Goal: Task Accomplishment & Management: Complete application form

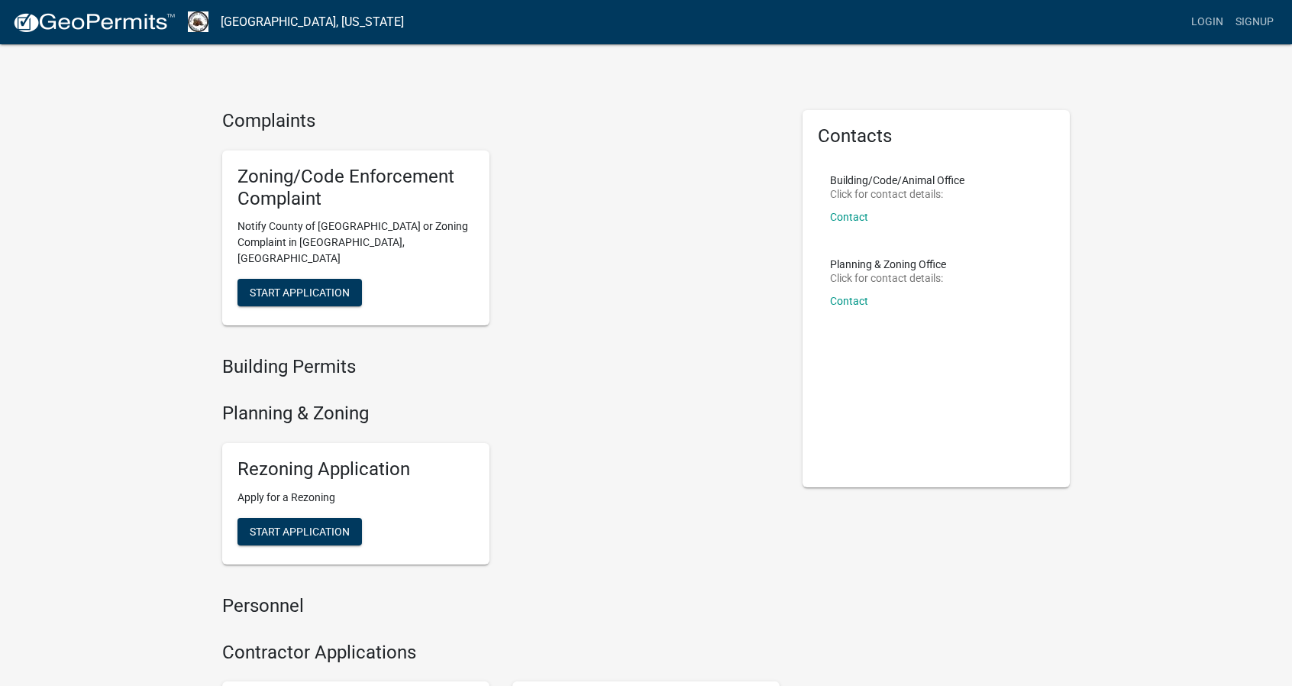
click at [115, 28] on img at bounding box center [93, 22] width 163 height 23
click at [856, 300] on link "Contact" at bounding box center [849, 301] width 38 height 12
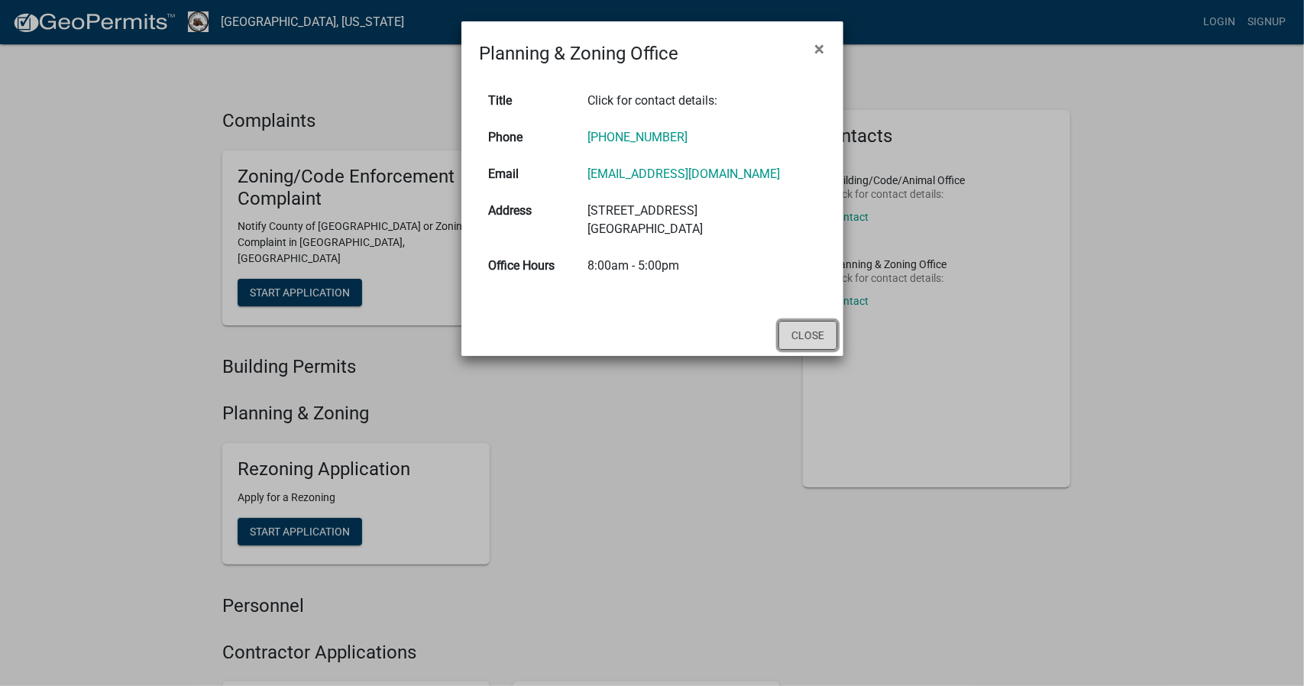
click at [799, 339] on button "Close" at bounding box center [807, 335] width 59 height 29
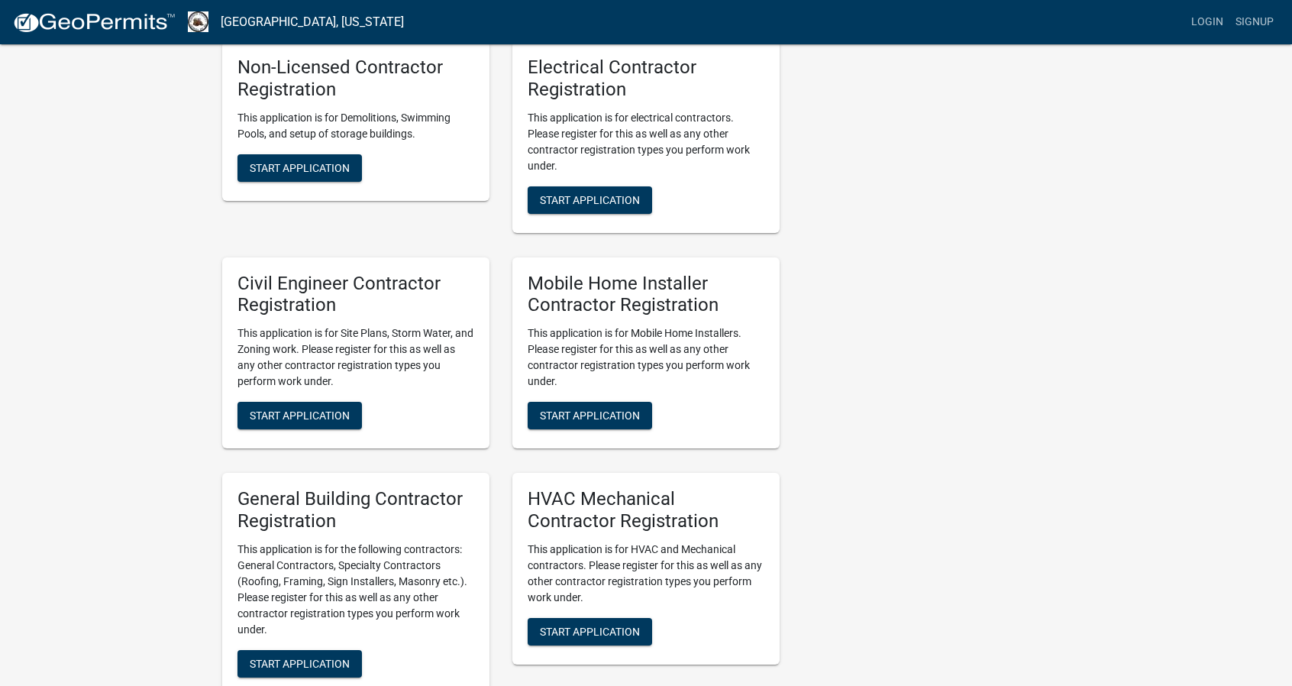
scroll to position [917, 0]
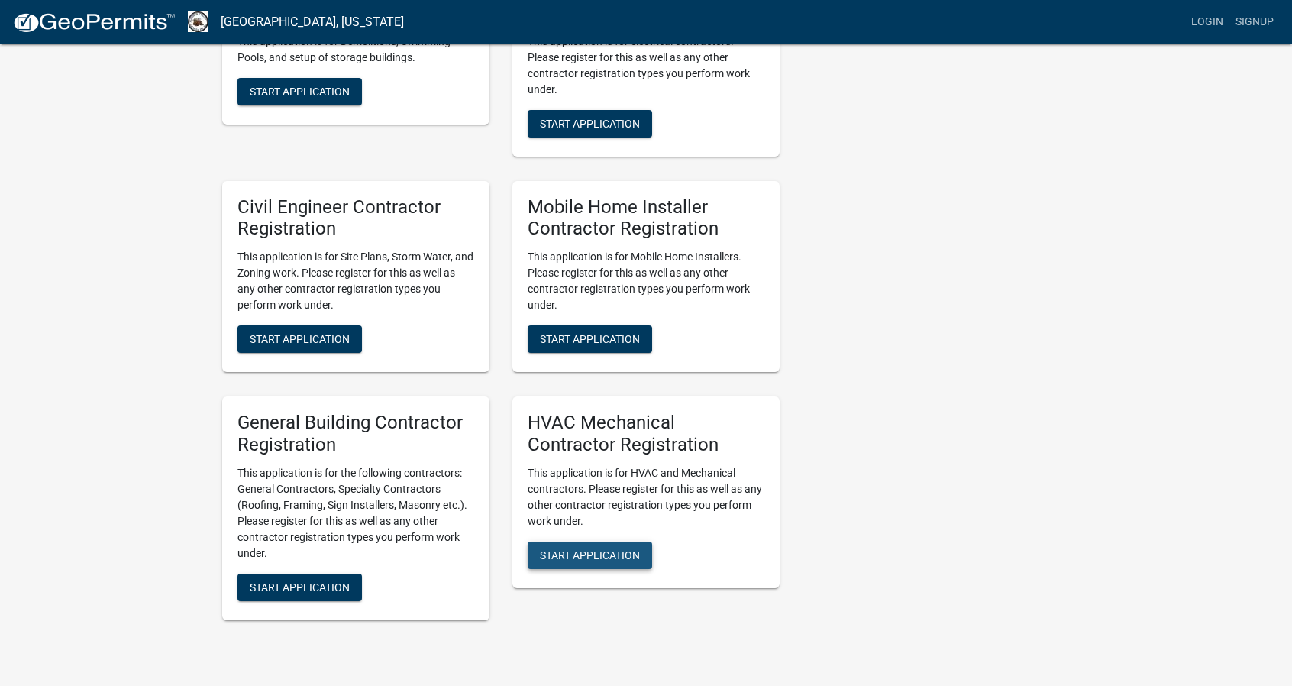
click at [587, 548] on span "Start Application" at bounding box center [590, 554] width 100 height 12
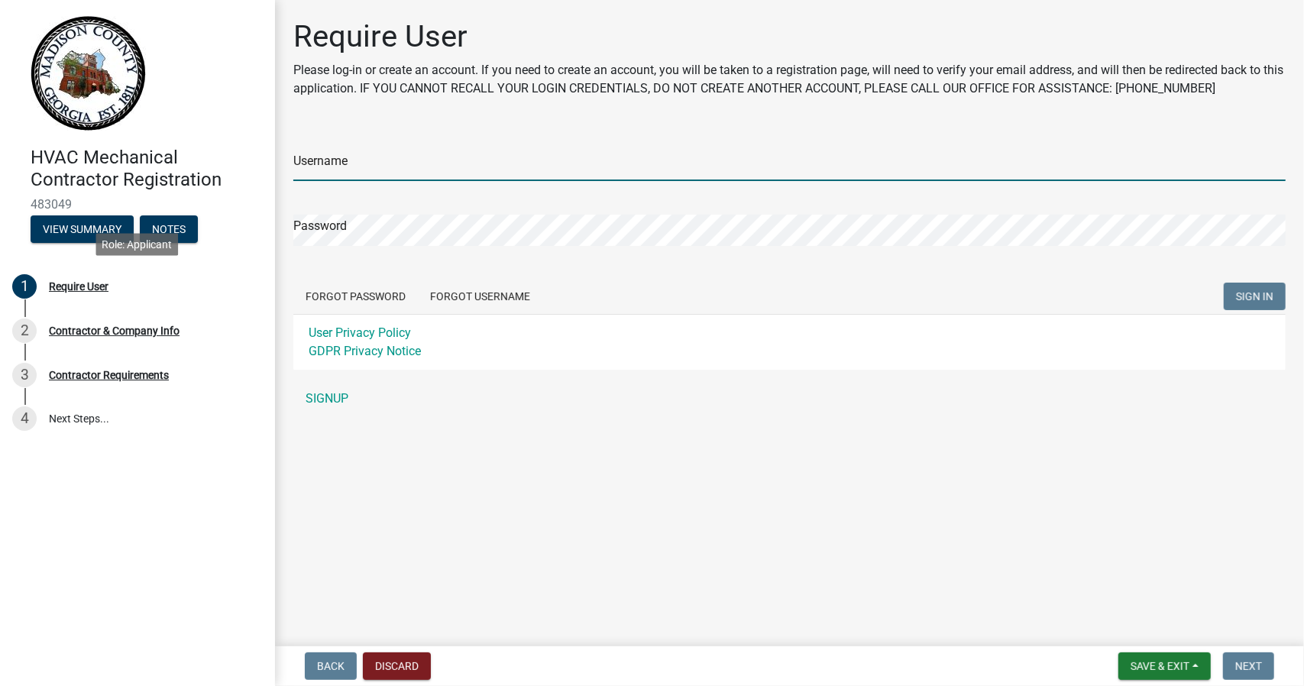
type input "rwintermuth"
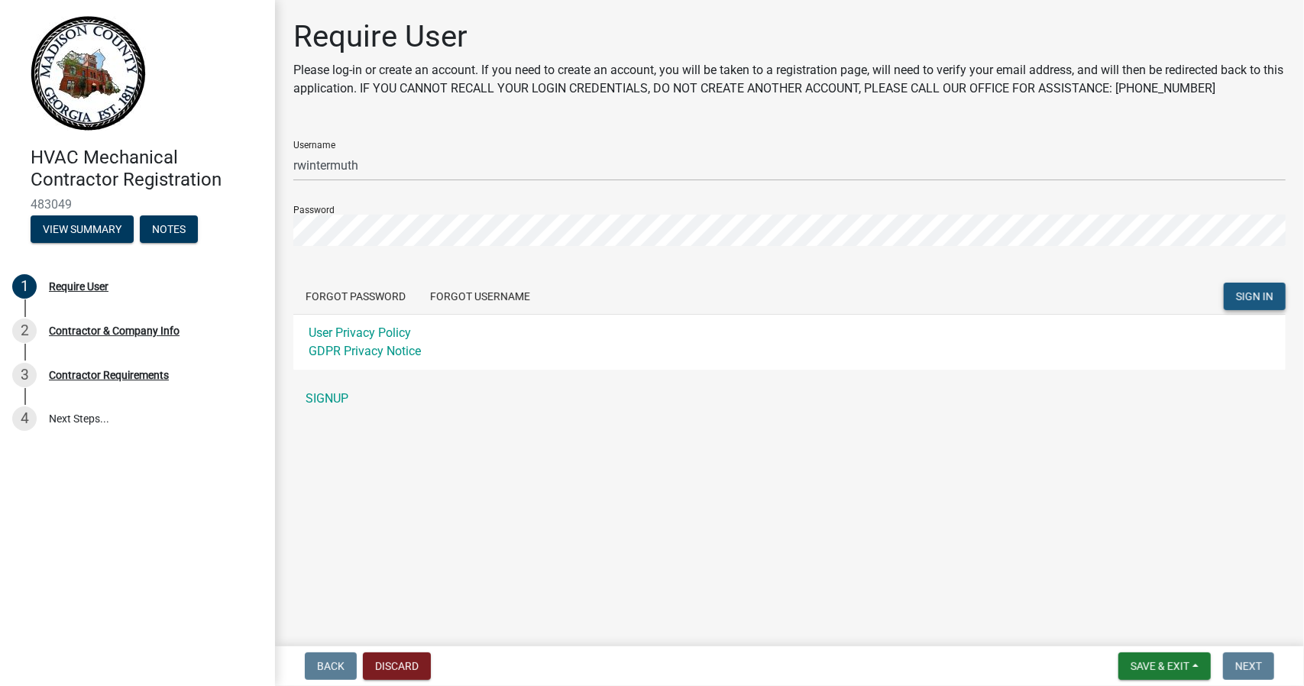
click at [1256, 296] on span "SIGN IN" at bounding box center [1254, 296] width 37 height 12
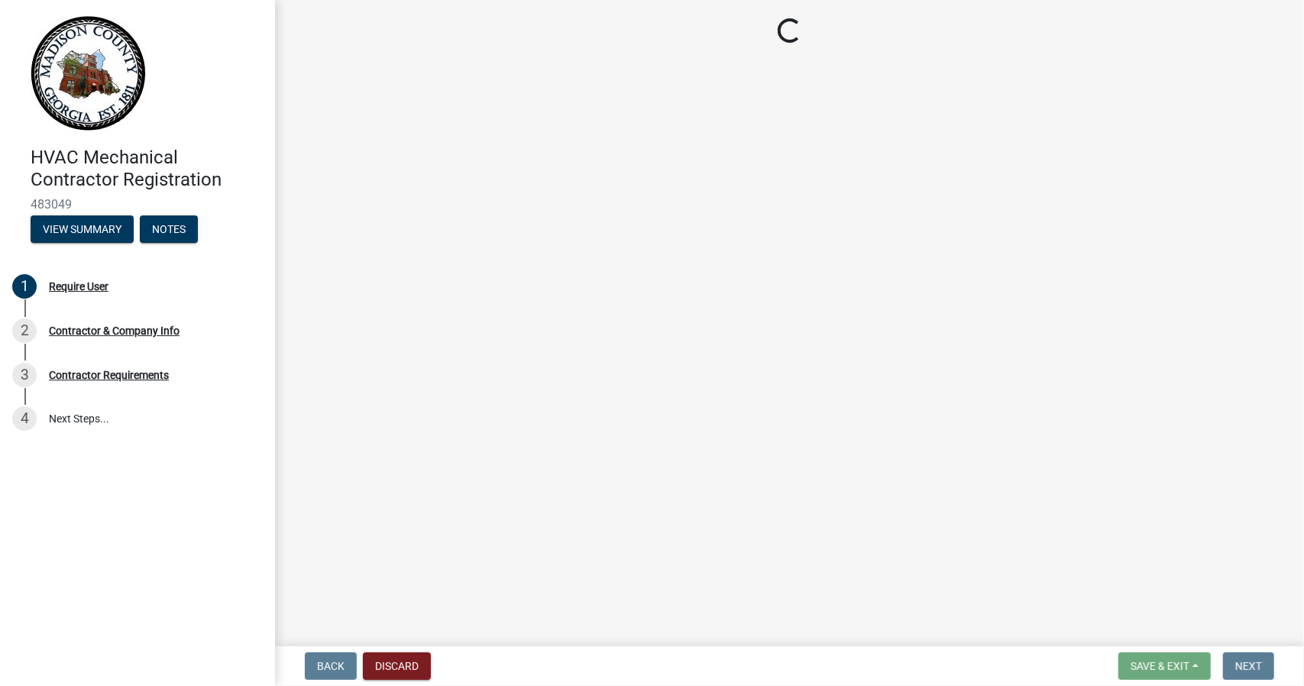
select select "GA"
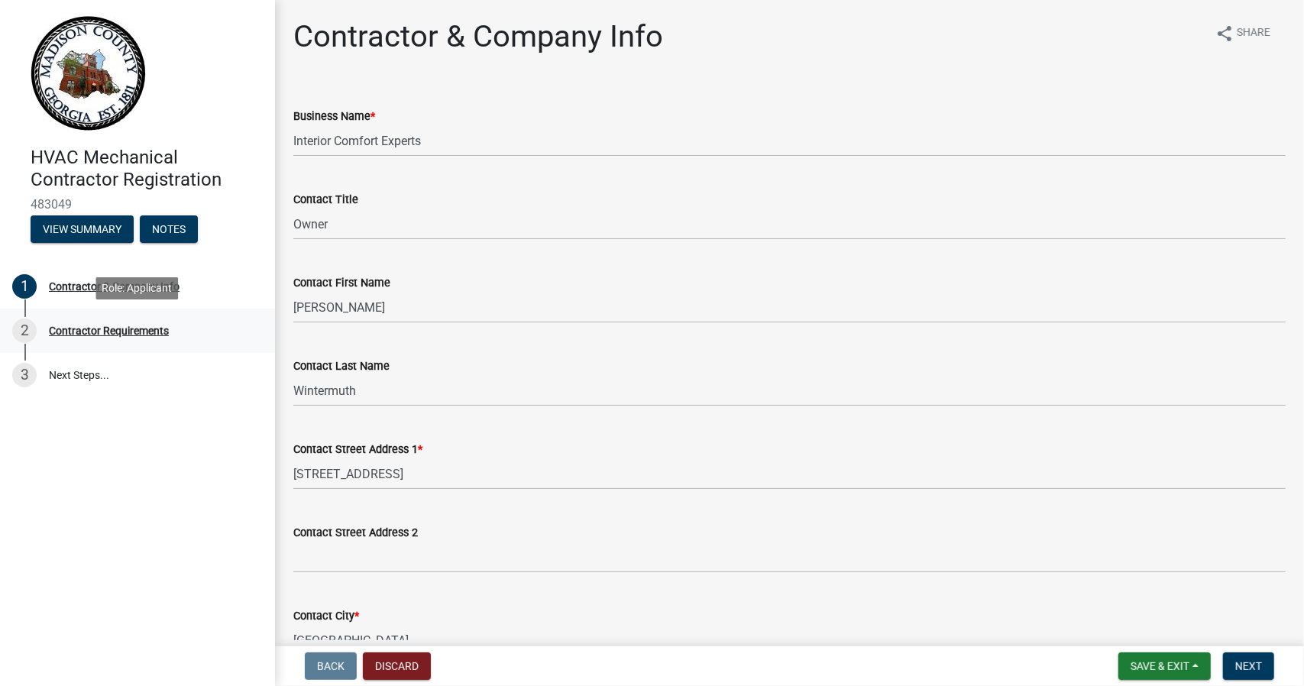
click at [122, 332] on div "Contractor Requirements" at bounding box center [109, 330] width 120 height 11
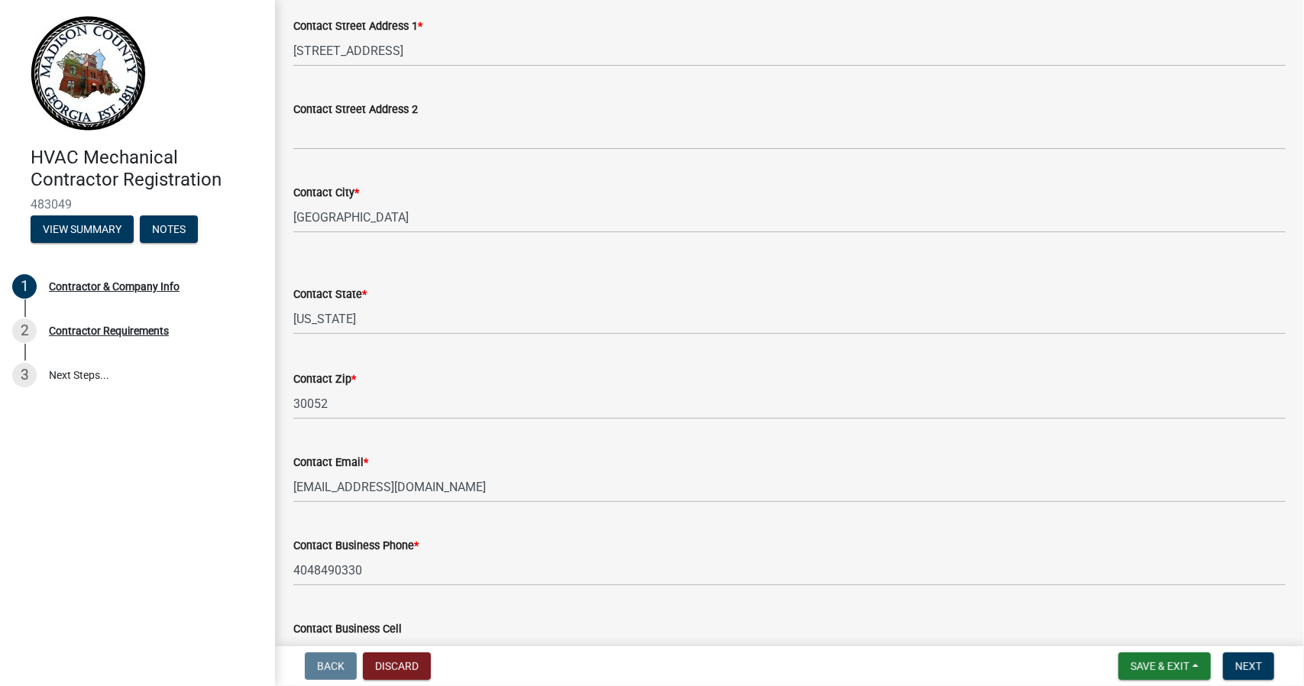
scroll to position [524, 0]
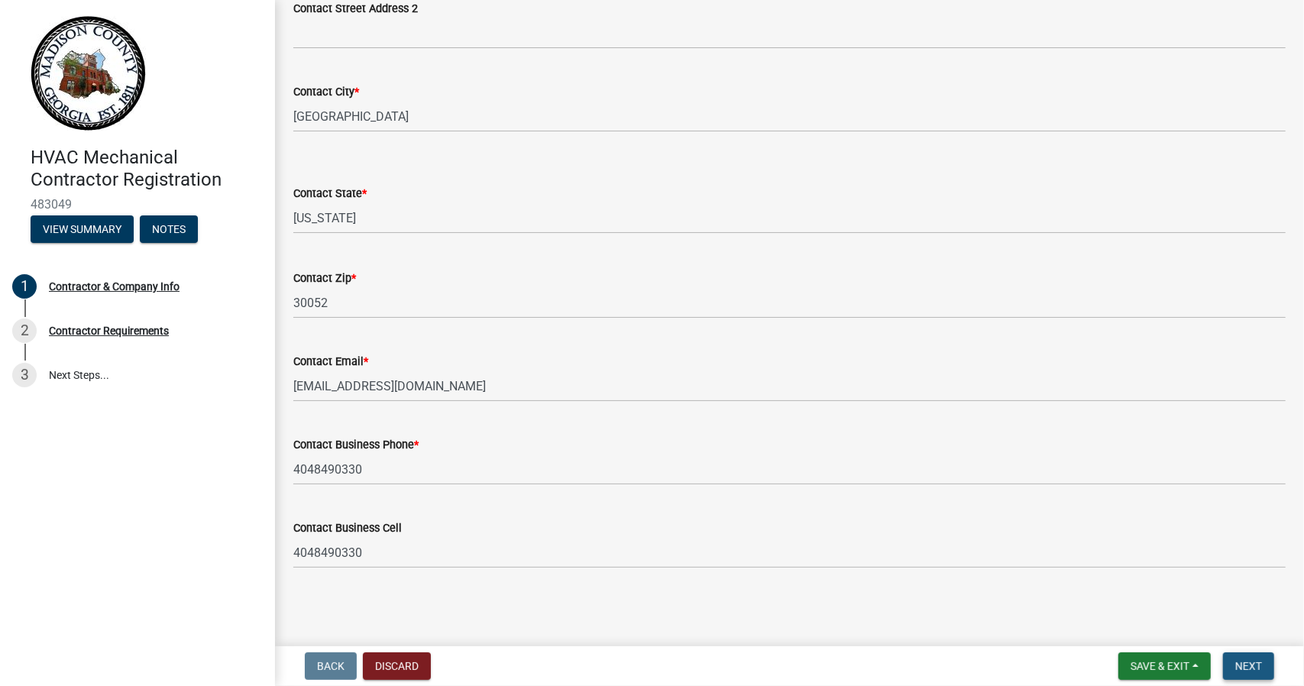
click at [1256, 667] on span "Next" at bounding box center [1248, 666] width 27 height 12
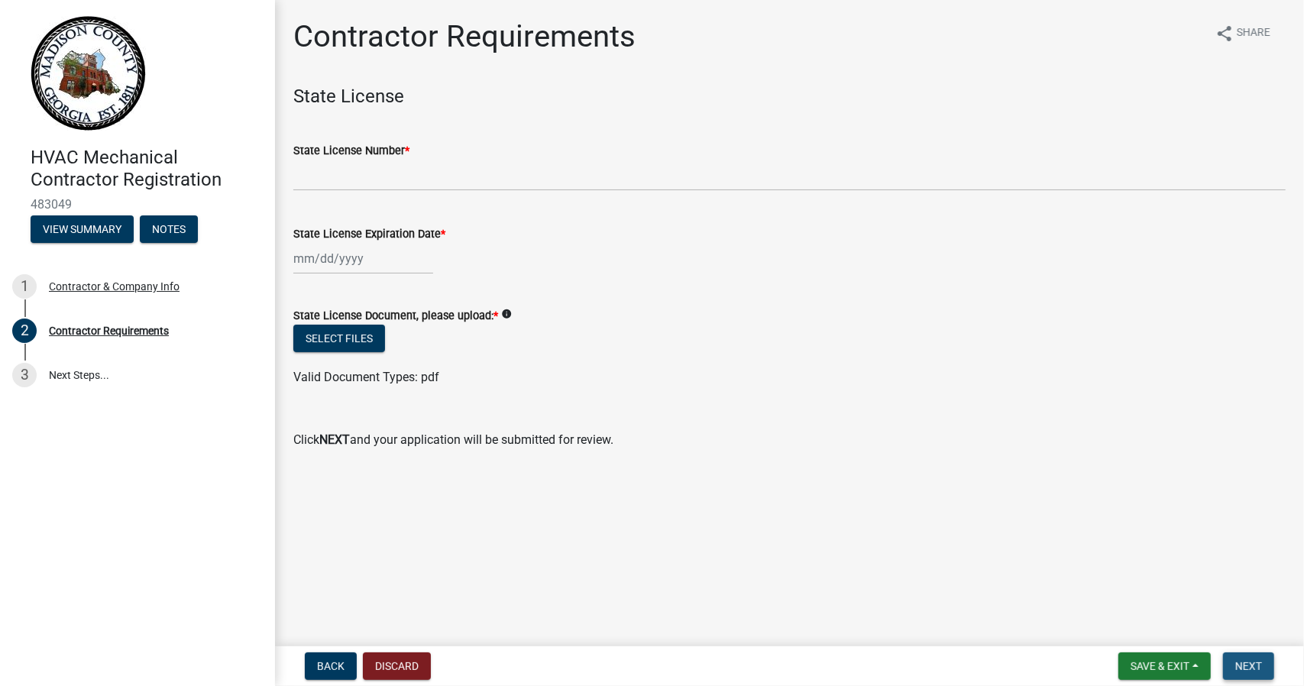
click at [1256, 667] on span "Next" at bounding box center [1248, 666] width 27 height 12
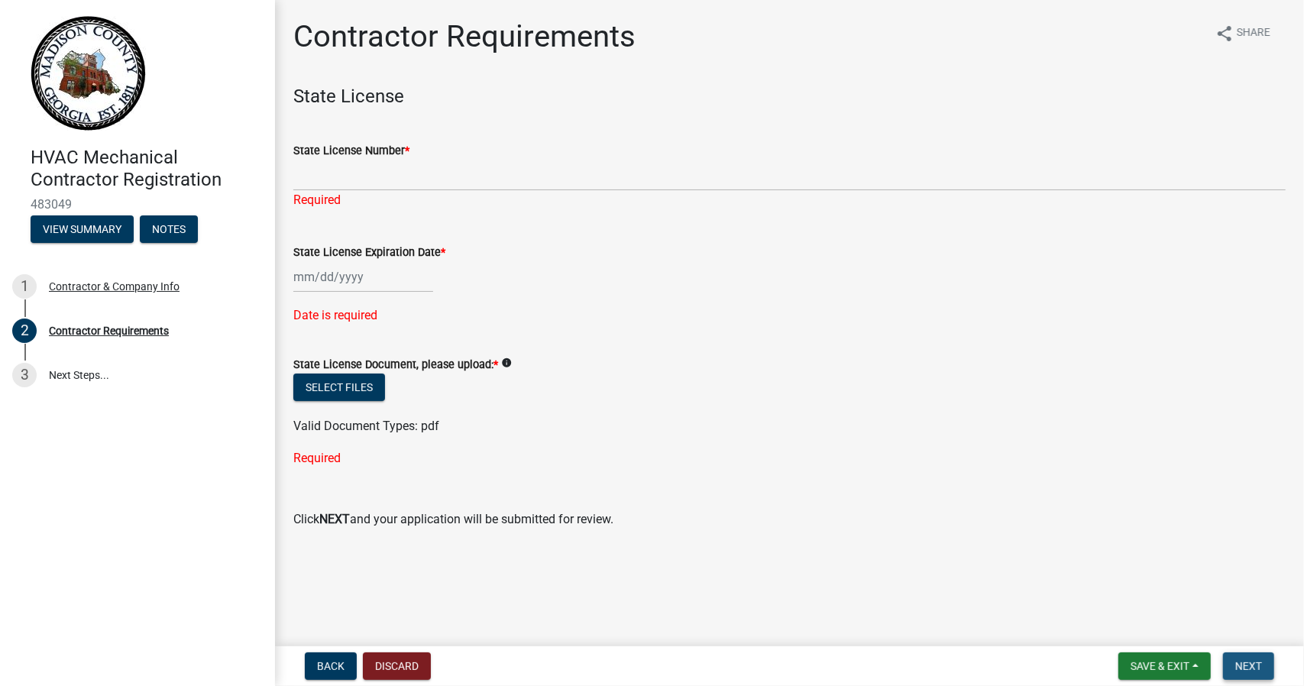
click at [1256, 667] on span "Next" at bounding box center [1248, 666] width 27 height 12
click at [131, 290] on div "Contractor & Company Info" at bounding box center [114, 286] width 131 height 11
select select "GA"
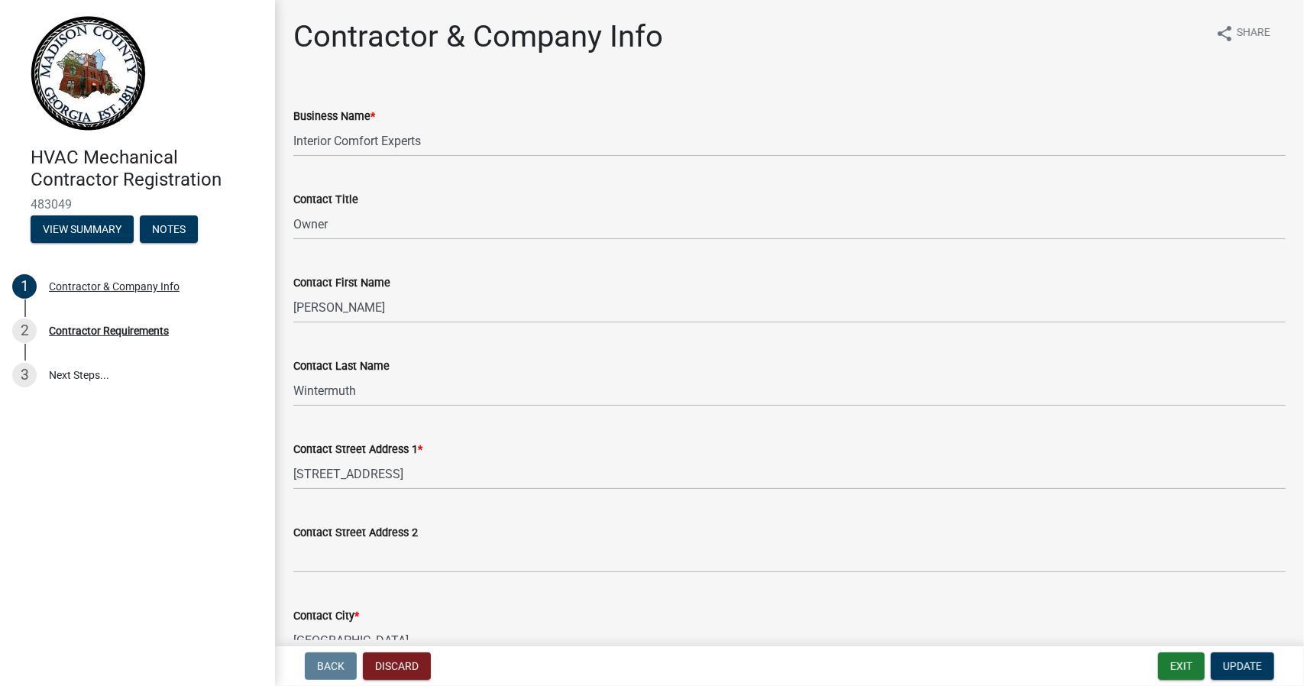
click at [73, 181] on h4 "HVAC Mechanical Contractor Registration" at bounding box center [147, 169] width 232 height 44
click at [87, 227] on button "View Summary" at bounding box center [82, 228] width 103 height 27
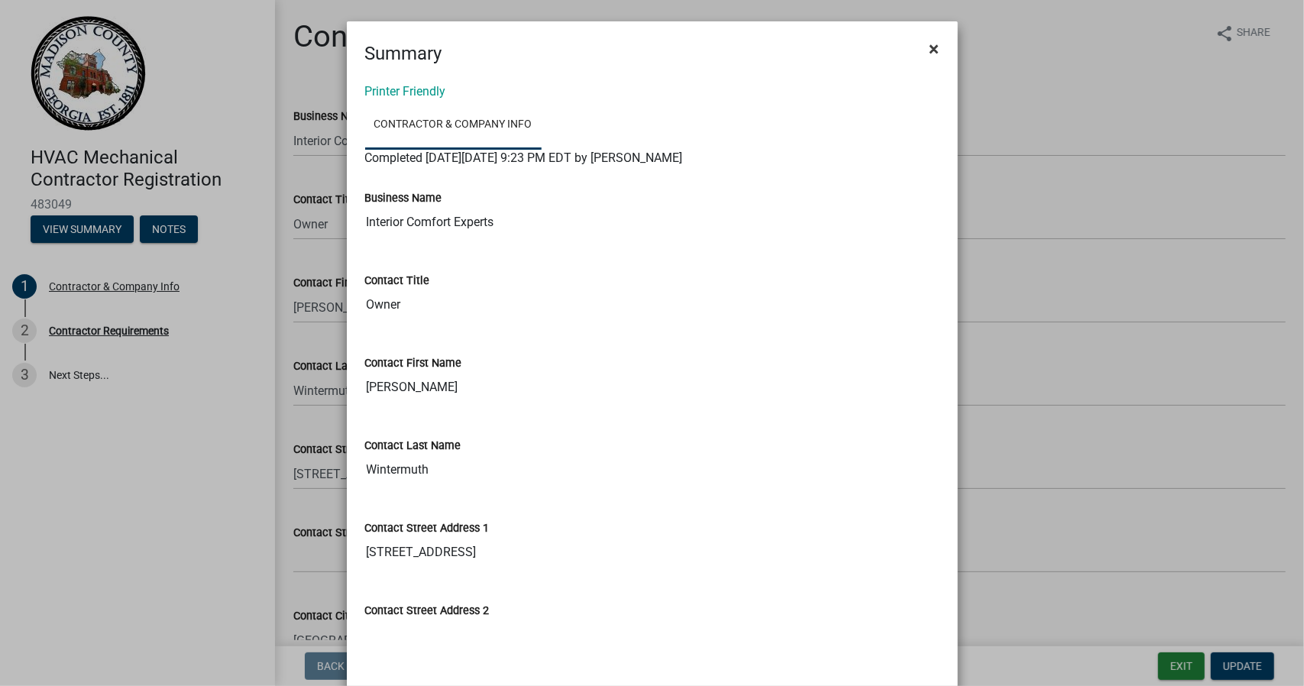
click at [931, 46] on span "×" at bounding box center [935, 48] width 10 height 21
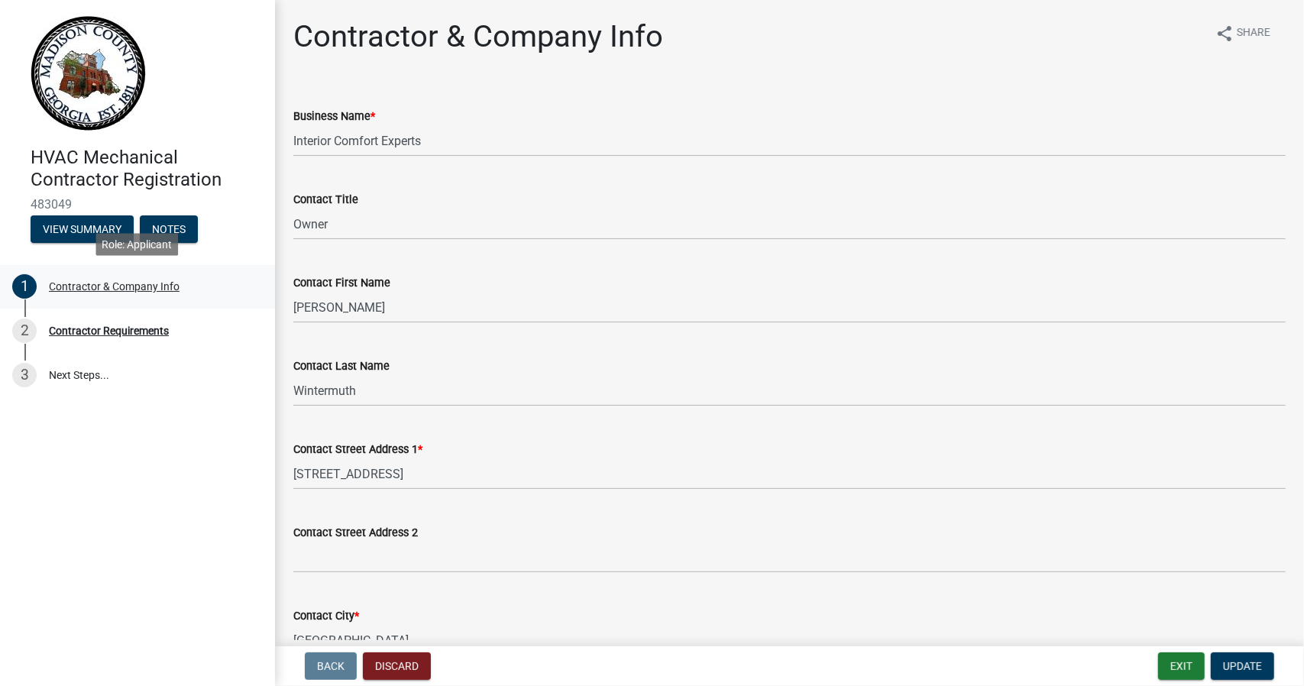
click at [97, 284] on div "Contractor & Company Info" at bounding box center [114, 286] width 131 height 11
click at [95, 330] on div "Contractor Requirements" at bounding box center [109, 330] width 120 height 11
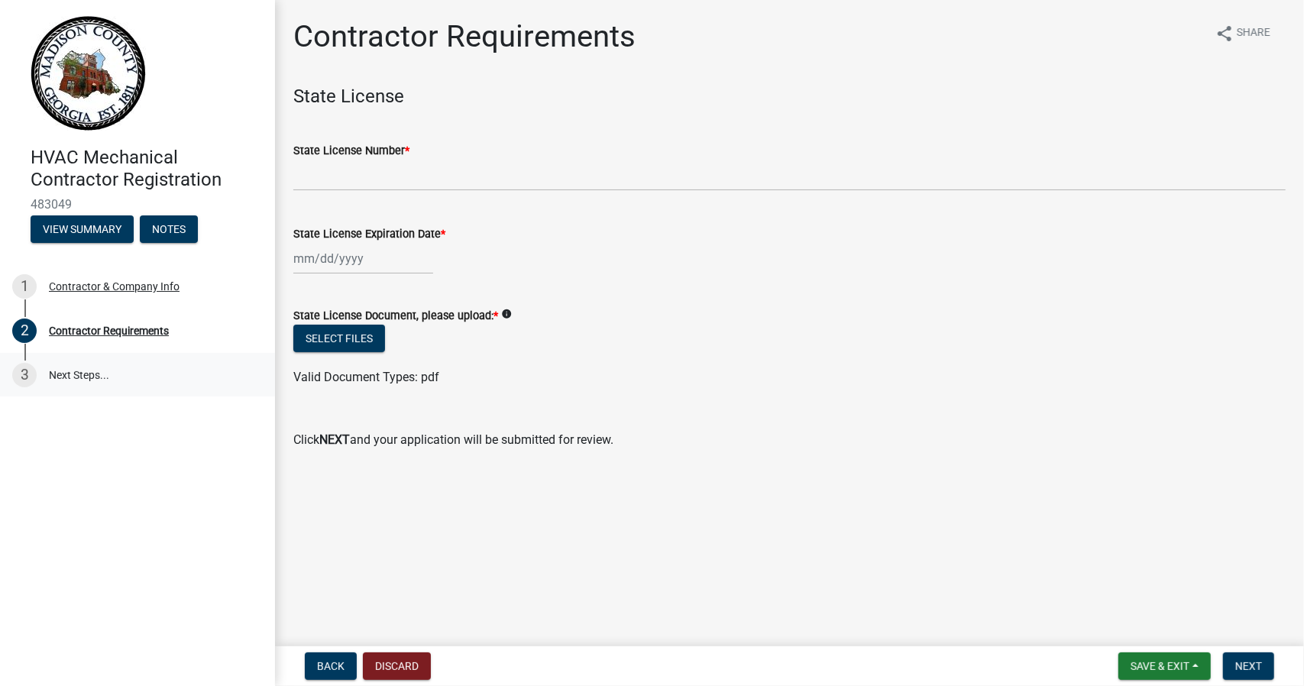
click at [103, 377] on link "3 Next Steps..." at bounding box center [137, 375] width 275 height 44
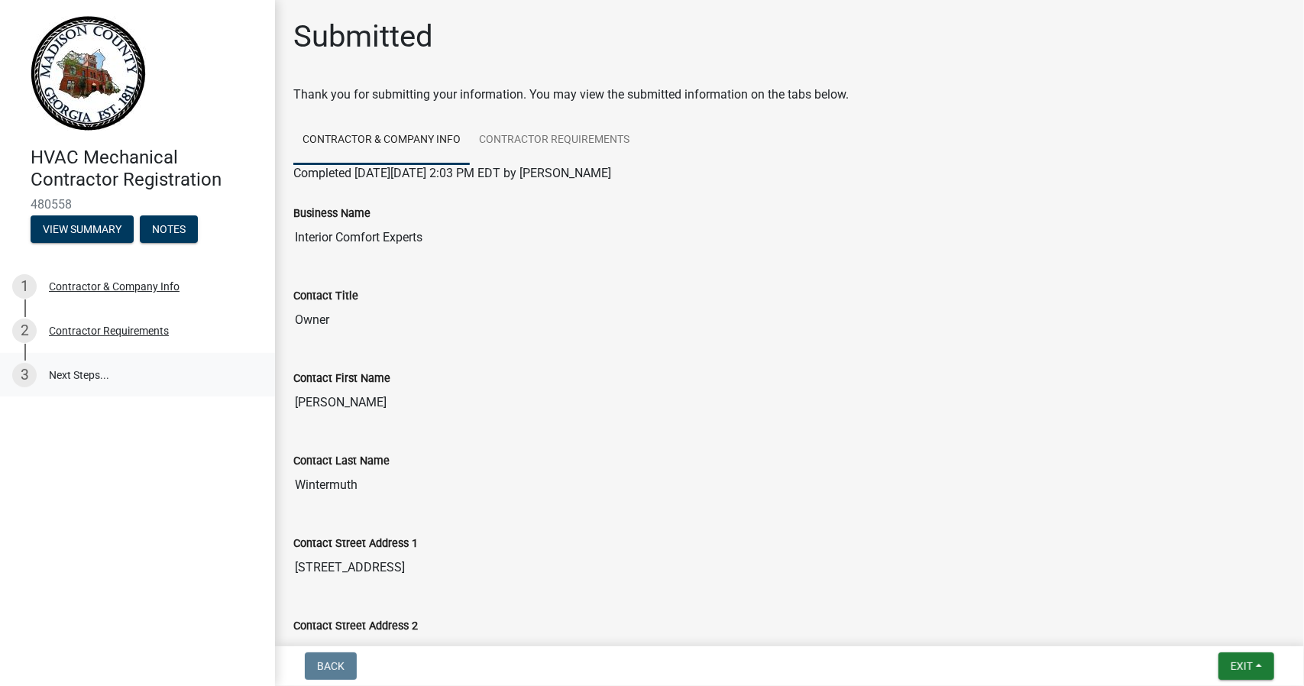
click at [82, 372] on link "3 Next Steps..." at bounding box center [137, 375] width 275 height 44
click at [69, 227] on button "View Summary" at bounding box center [82, 228] width 103 height 27
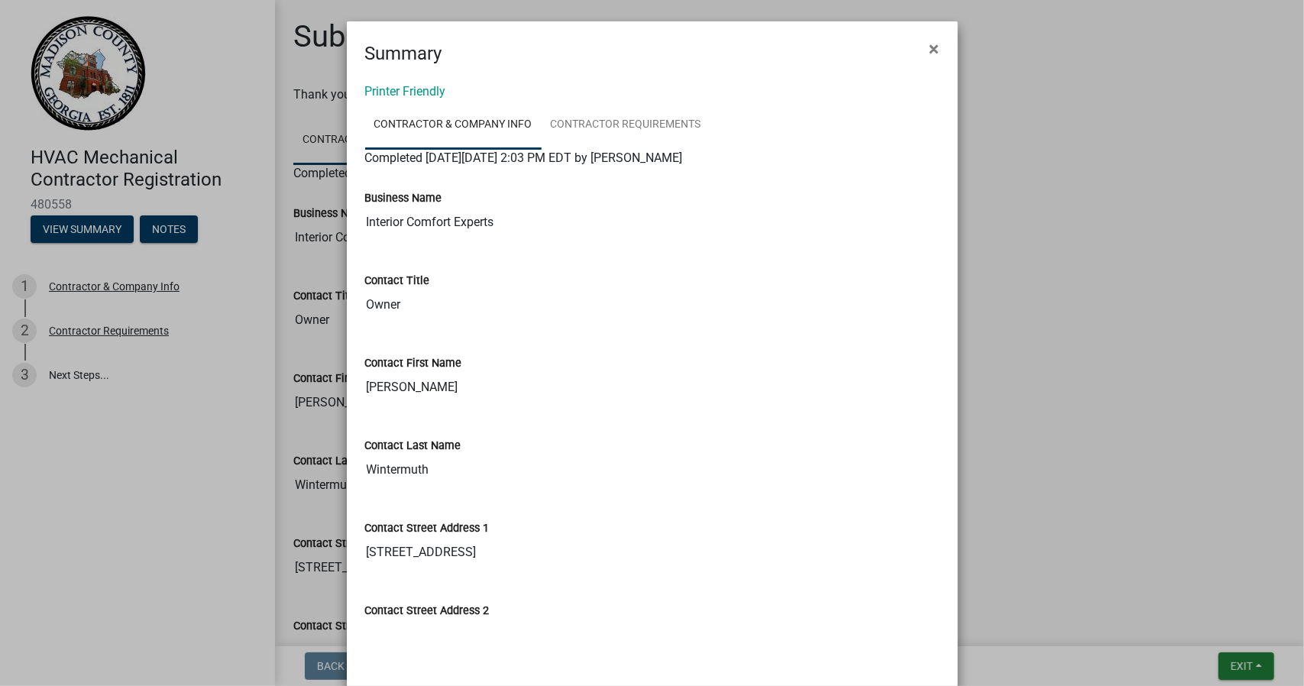
click at [136, 332] on ngb-modal-window "Summary × Printer Friendly Contractor & Company Info Contractor Requirements Co…" at bounding box center [652, 343] width 1304 height 686
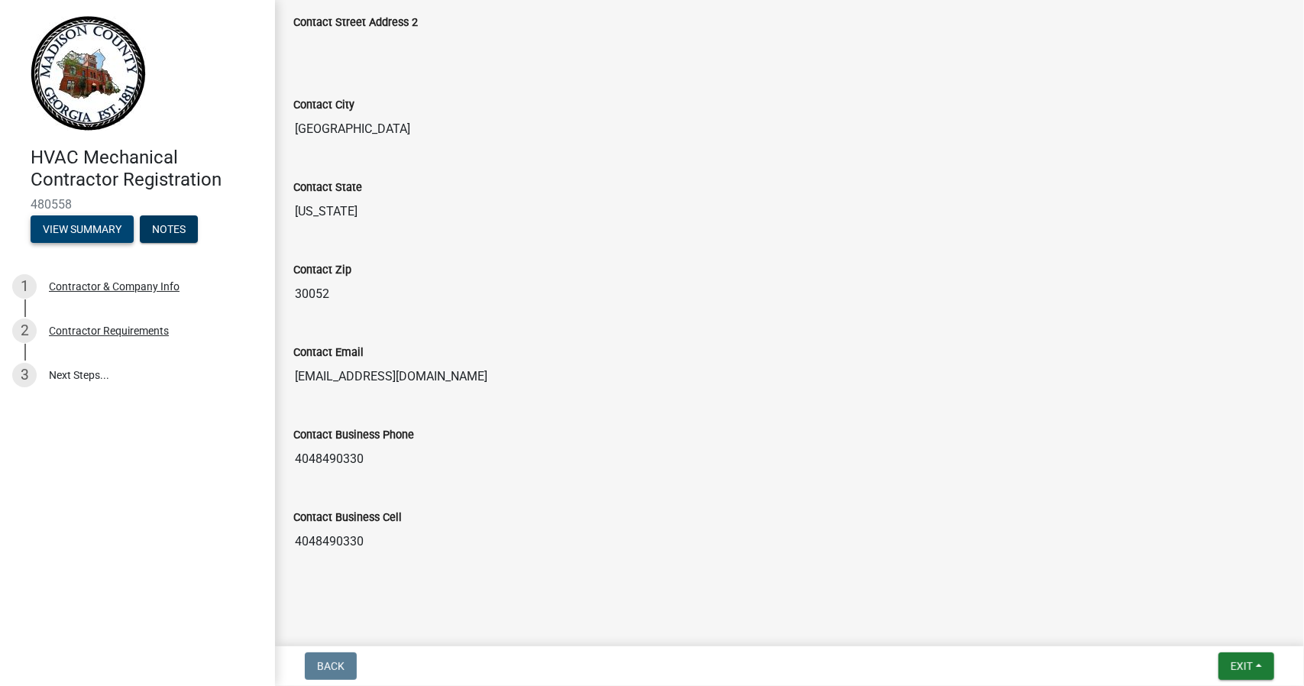
scroll to position [604, 0]
click at [162, 227] on button "Notes" at bounding box center [169, 228] width 58 height 27
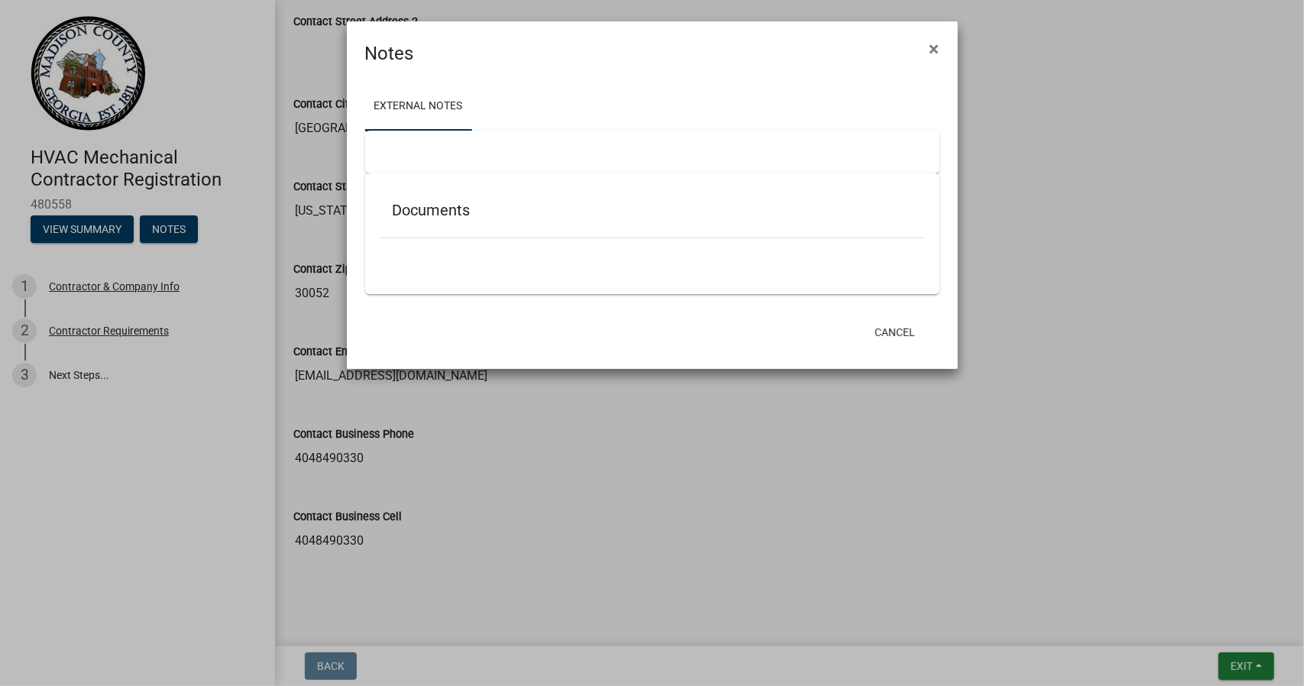
drag, startPoint x: 935, startPoint y: 50, endPoint x: 439, endPoint y: 251, distance: 535.2
click at [442, 251] on form "Notes × External Notes Documents Cancel" at bounding box center [652, 188] width 611 height 334
click at [428, 157] on div at bounding box center [652, 152] width 574 height 43
click at [438, 263] on ul at bounding box center [652, 260] width 544 height 12
click at [937, 50] on span "×" at bounding box center [935, 48] width 10 height 21
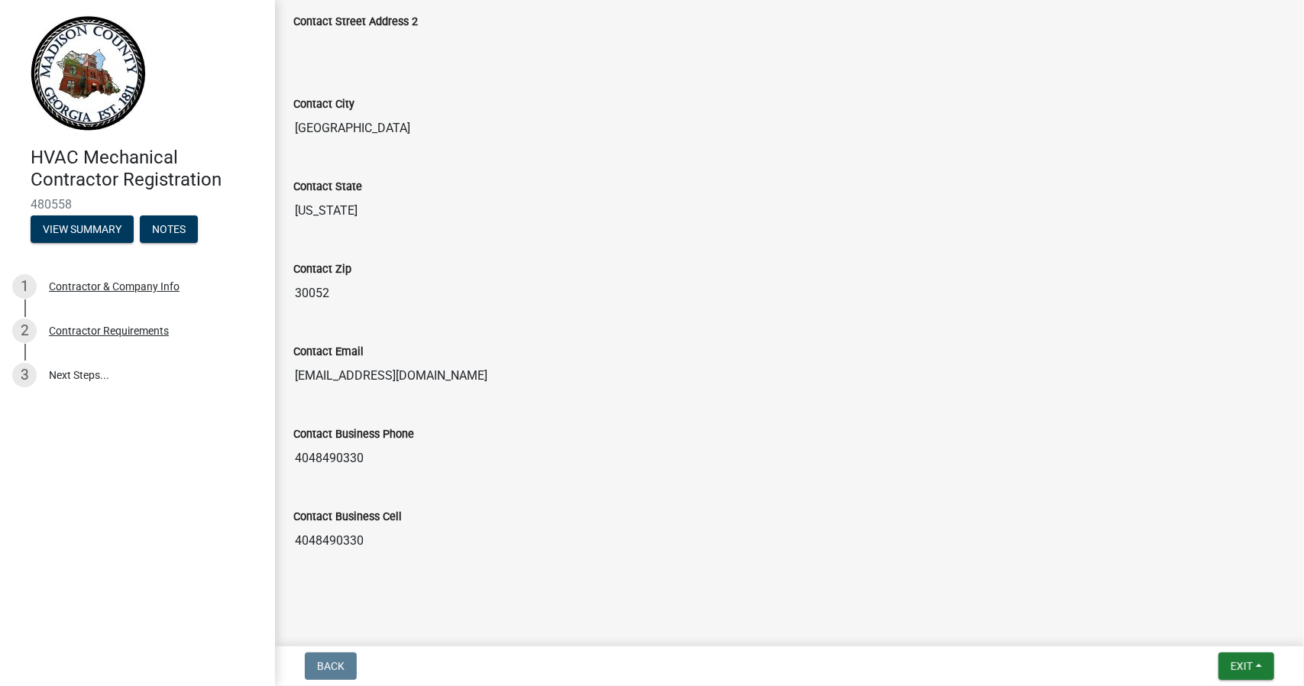
drag, startPoint x: 1291, startPoint y: 438, endPoint x: 1293, endPoint y: 418, distance: 20.0
click at [1293, 418] on main "Submitted Thank you for submitting your information. You may view the submitted…" at bounding box center [789, 320] width 1029 height 640
click at [85, 232] on button "View Summary" at bounding box center [82, 228] width 103 height 27
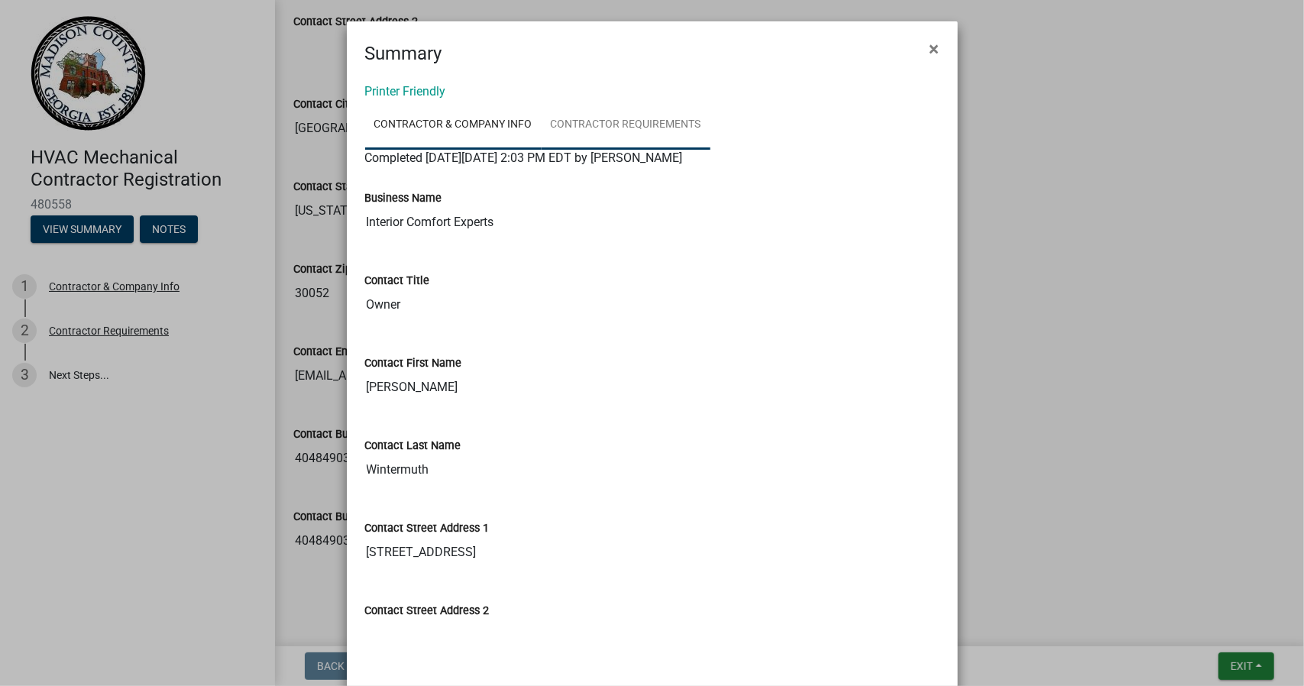
click at [643, 120] on link "Contractor Requirements" at bounding box center [626, 125] width 169 height 49
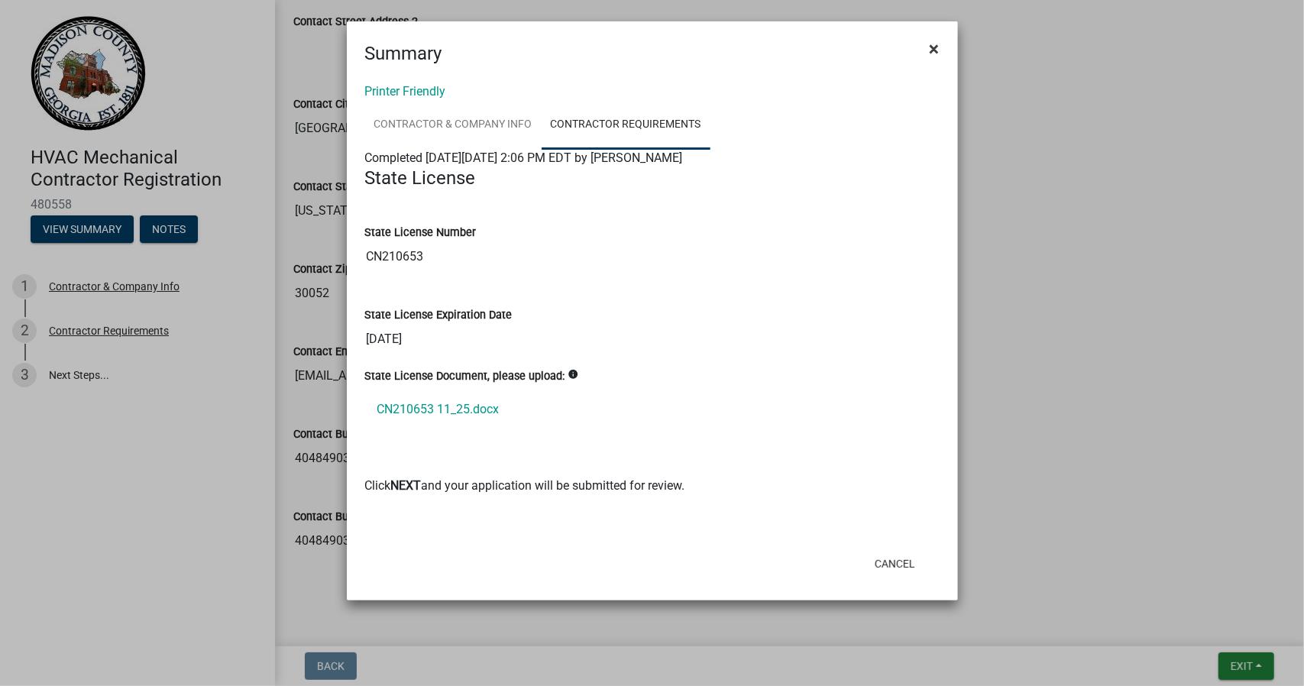
click at [937, 47] on span "×" at bounding box center [935, 48] width 10 height 21
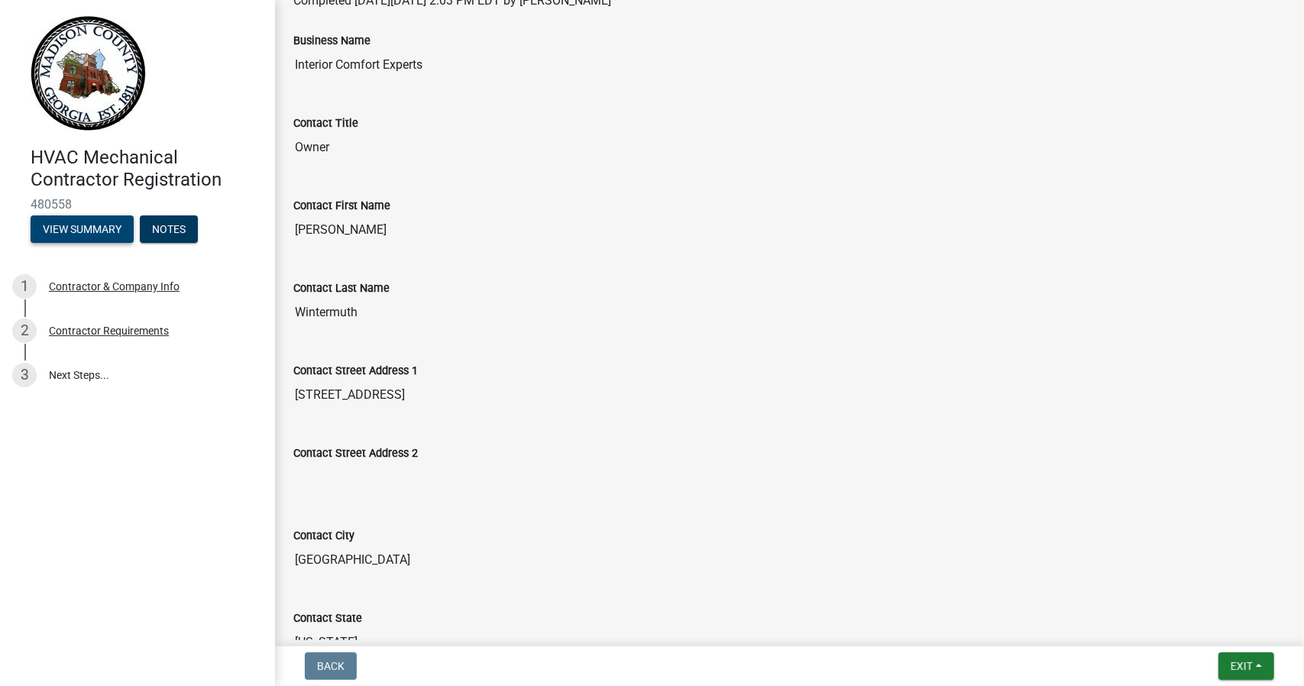
scroll to position [0, 0]
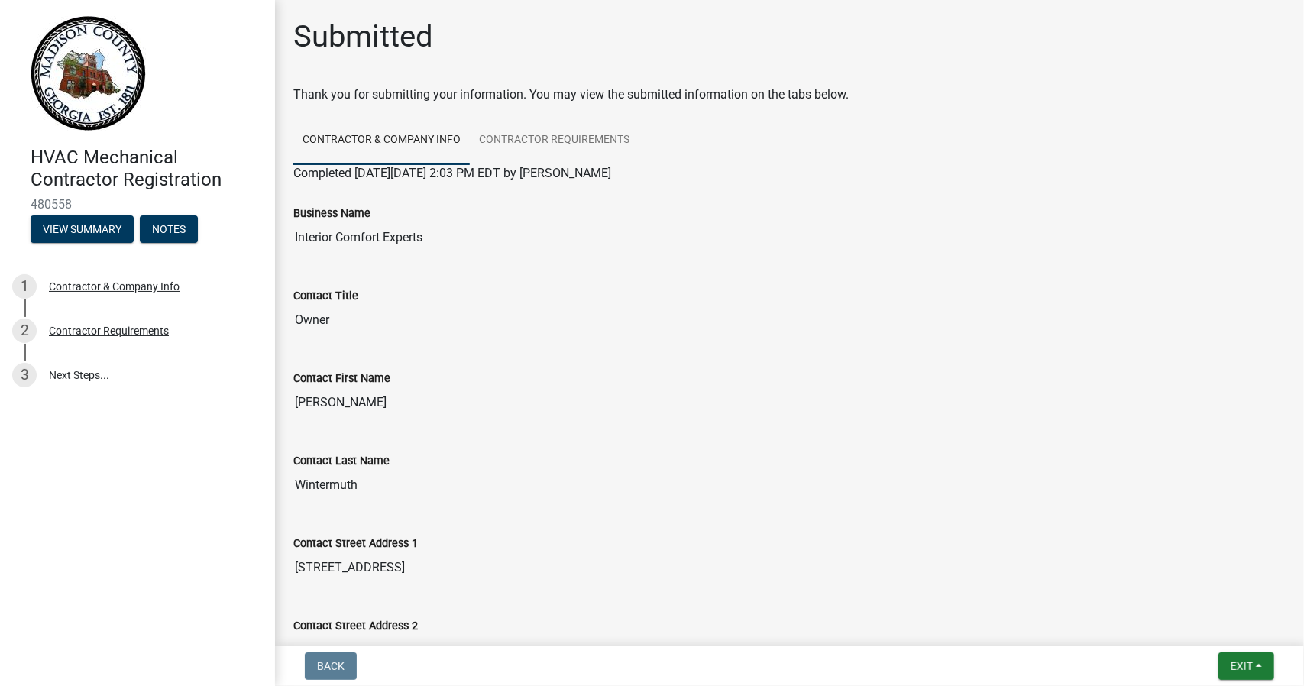
drag, startPoint x: 75, startPoint y: 199, endPoint x: 31, endPoint y: 200, distance: 44.3
click at [31, 200] on span "480558" at bounding box center [138, 204] width 214 height 15
copy span "480558"
click at [79, 375] on link "3 Next Steps..." at bounding box center [137, 375] width 275 height 44
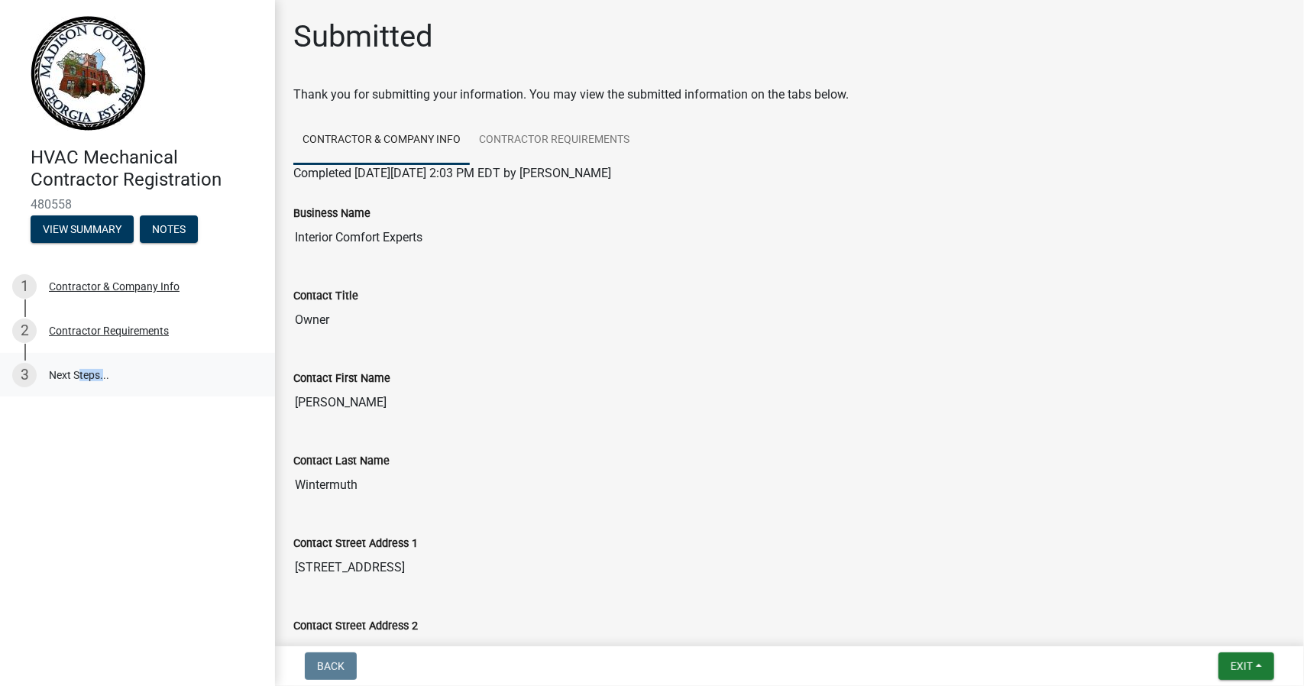
click at [79, 375] on link "3 Next Steps..." at bounding box center [137, 375] width 275 height 44
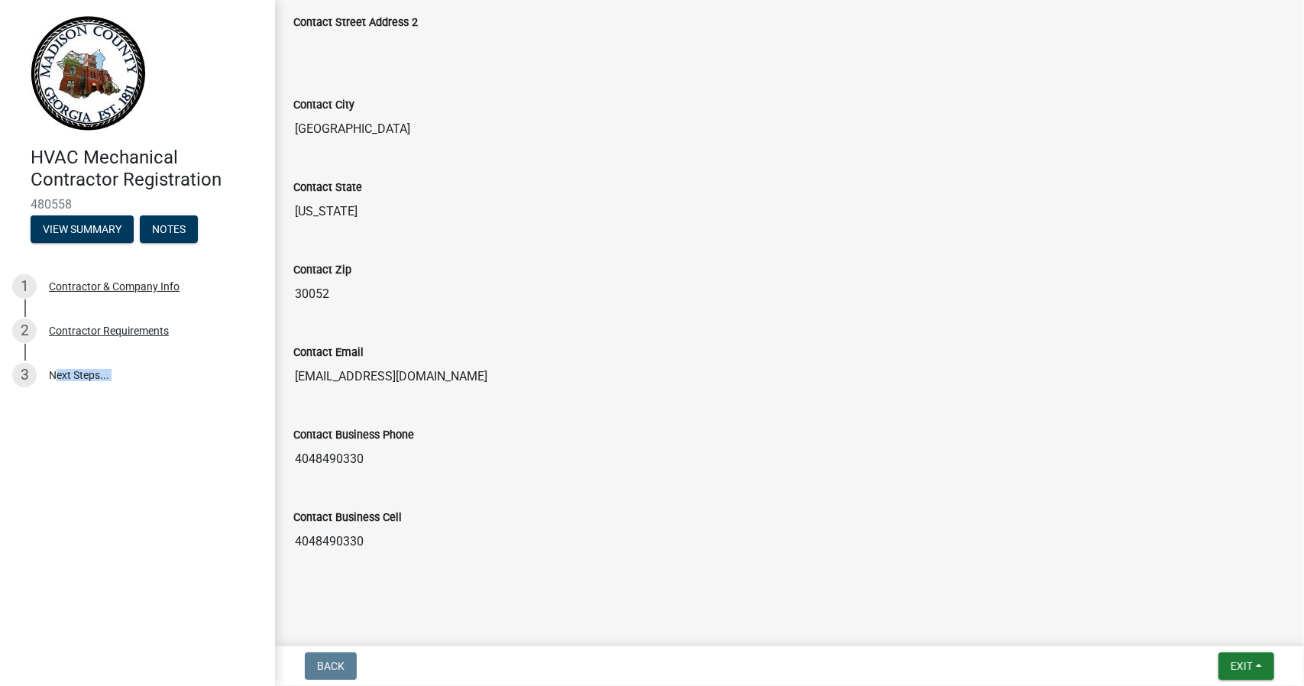
scroll to position [604, 0]
click at [176, 228] on button "Notes" at bounding box center [169, 228] width 58 height 27
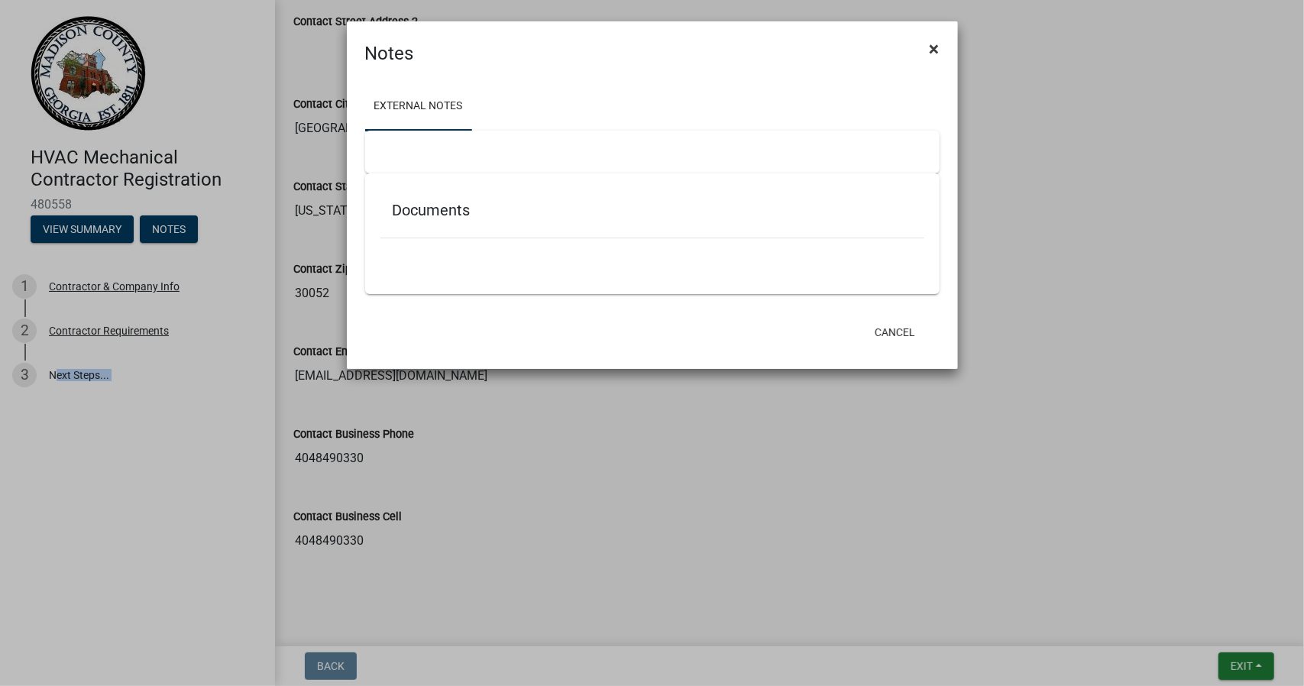
click at [930, 45] on span "×" at bounding box center [935, 48] width 10 height 21
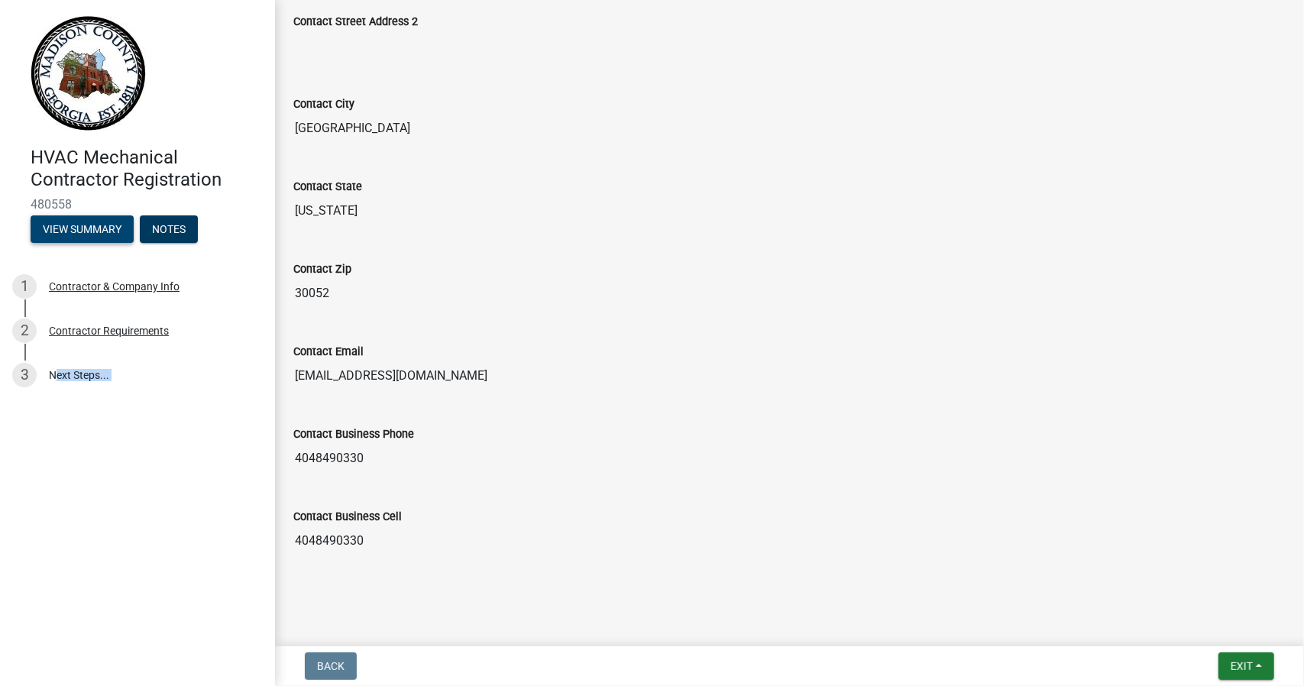
click at [77, 234] on button "View Summary" at bounding box center [82, 228] width 103 height 27
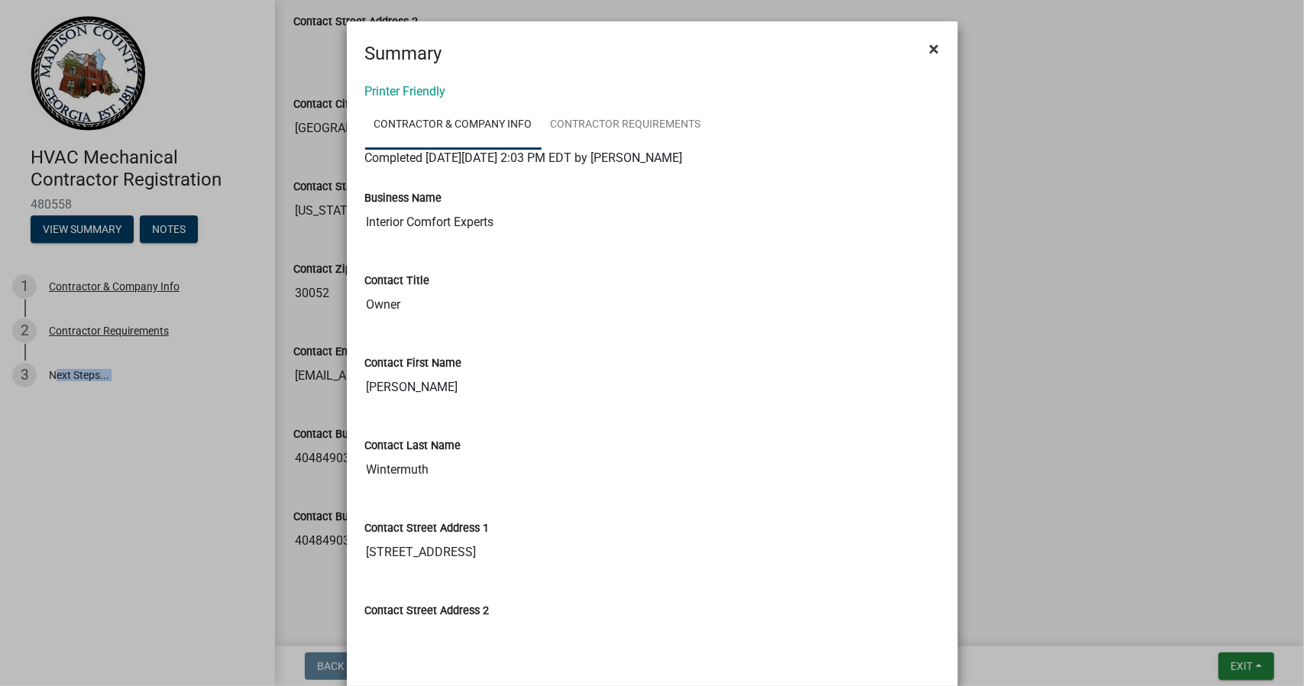
click at [931, 50] on span "×" at bounding box center [935, 48] width 10 height 21
